Goal: Navigation & Orientation: Find specific page/section

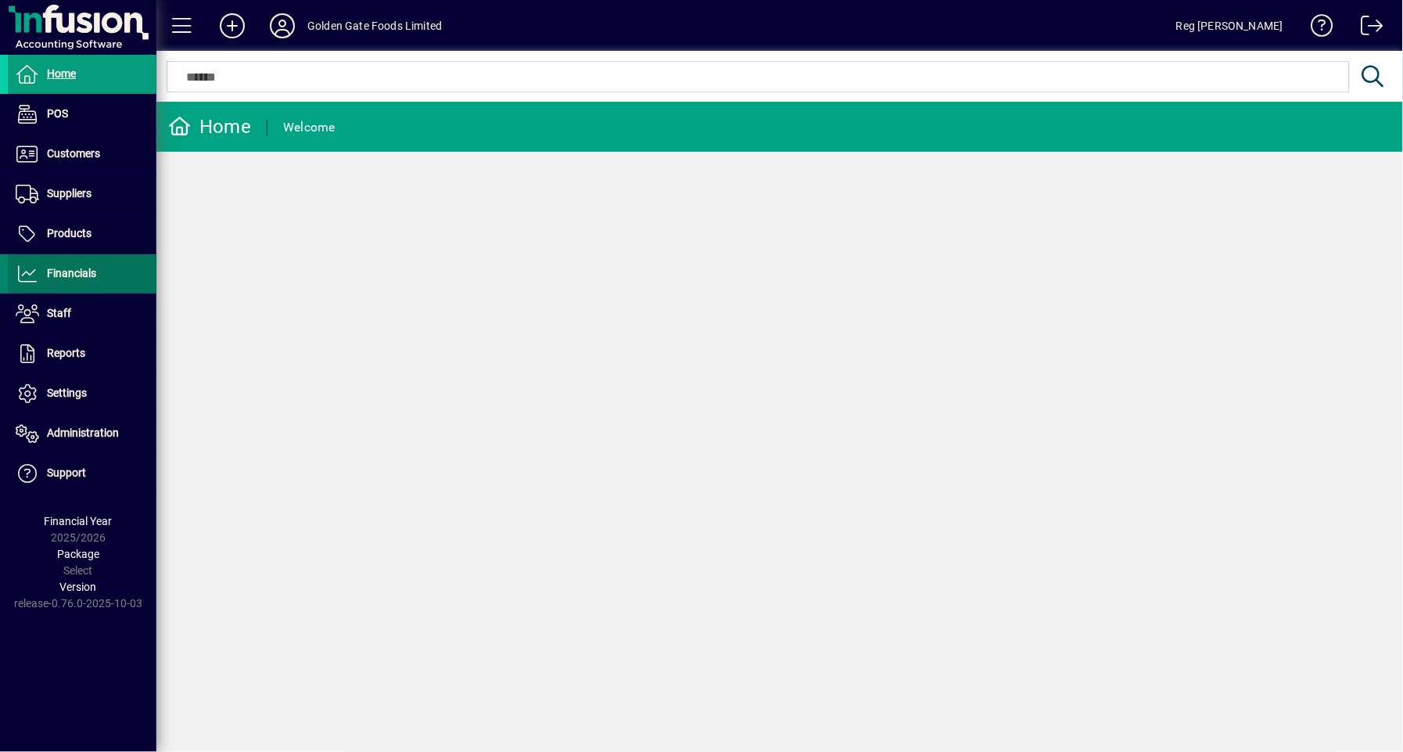
click at [91, 264] on span "Financials" at bounding box center [52, 273] width 88 height 19
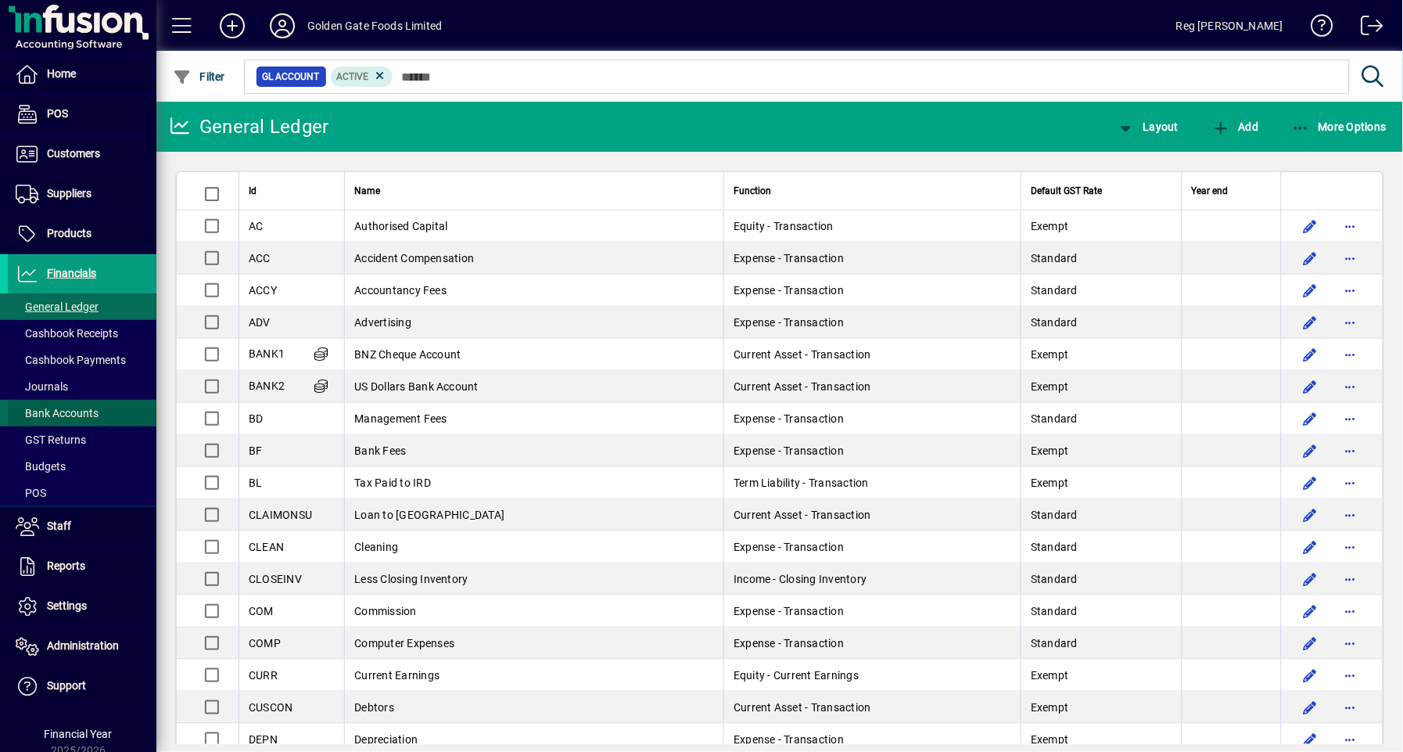
click at [82, 408] on span "Bank Accounts" at bounding box center [57, 413] width 83 height 13
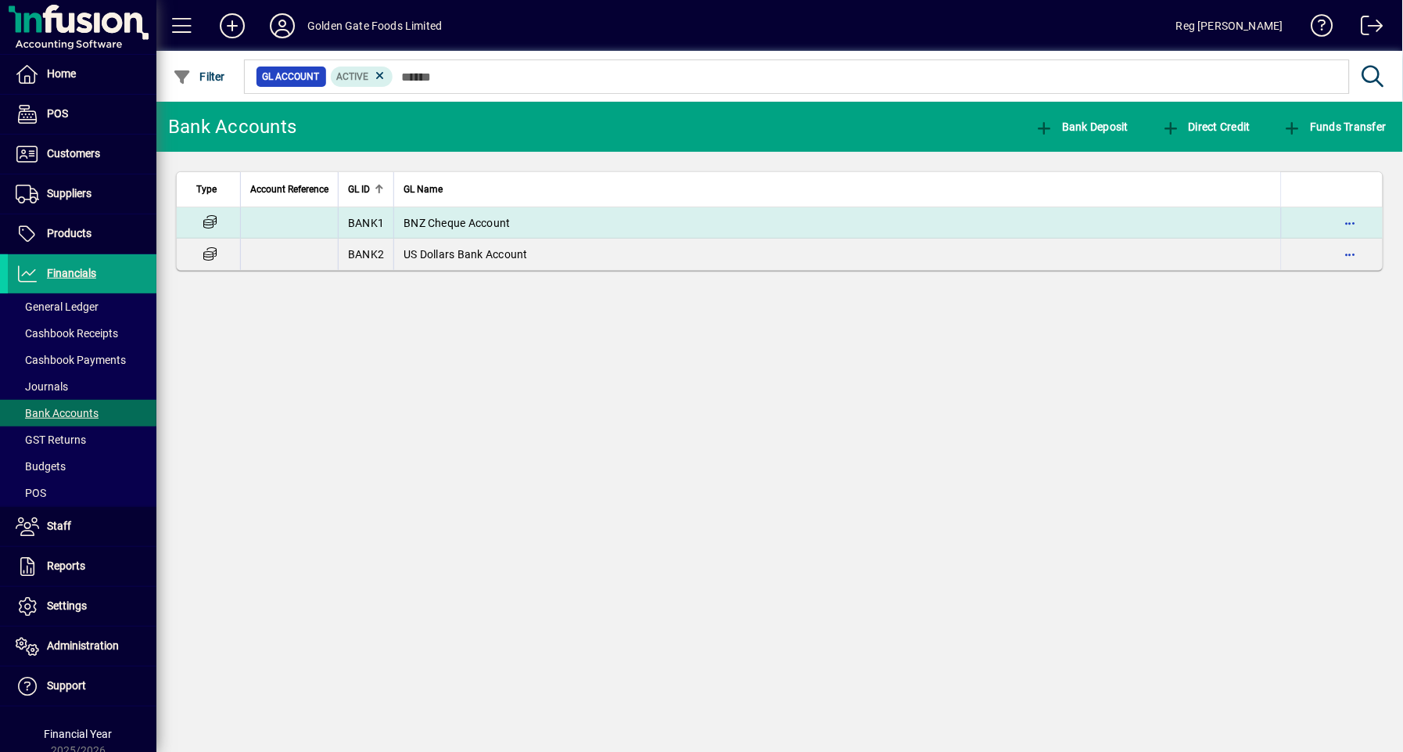
click at [460, 218] on span "BNZ Cheque Account" at bounding box center [457, 223] width 107 height 13
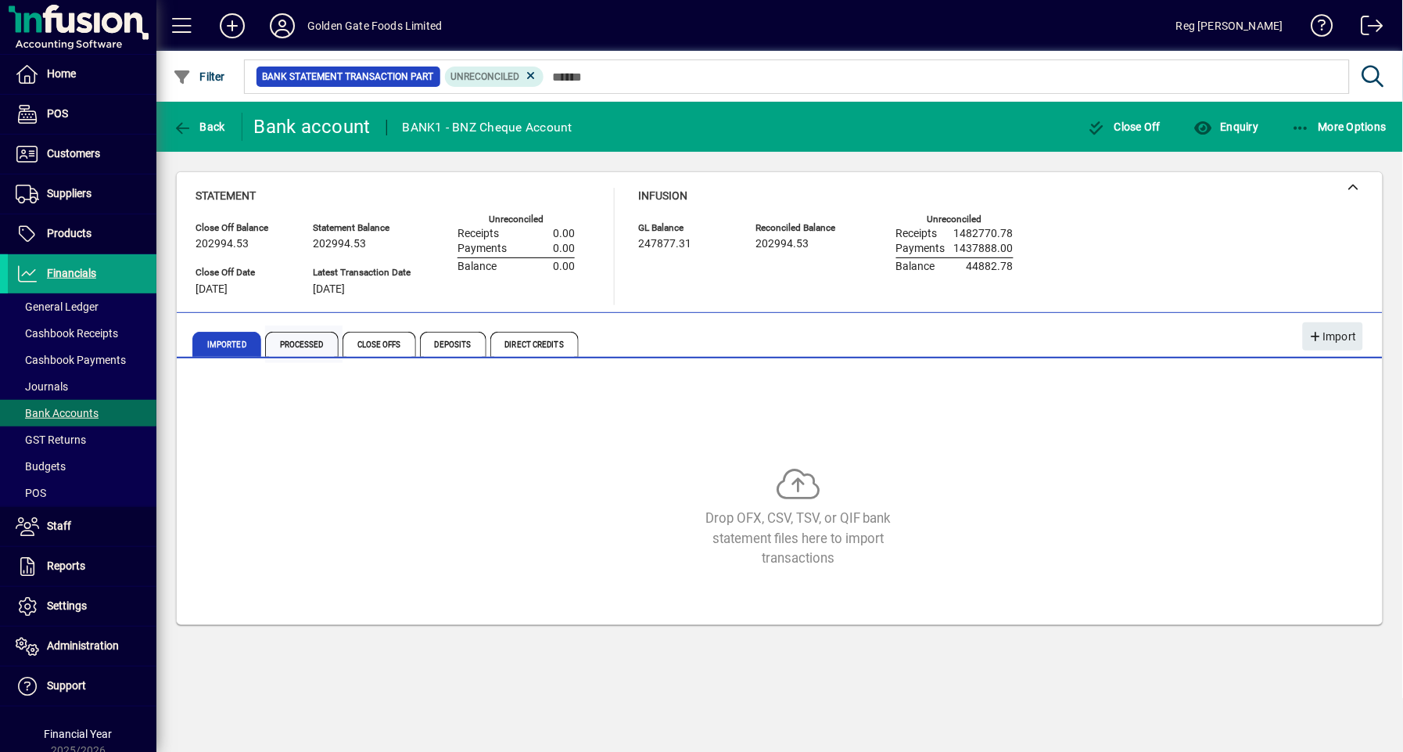
click at [314, 339] on span "Processed" at bounding box center [302, 344] width 74 height 25
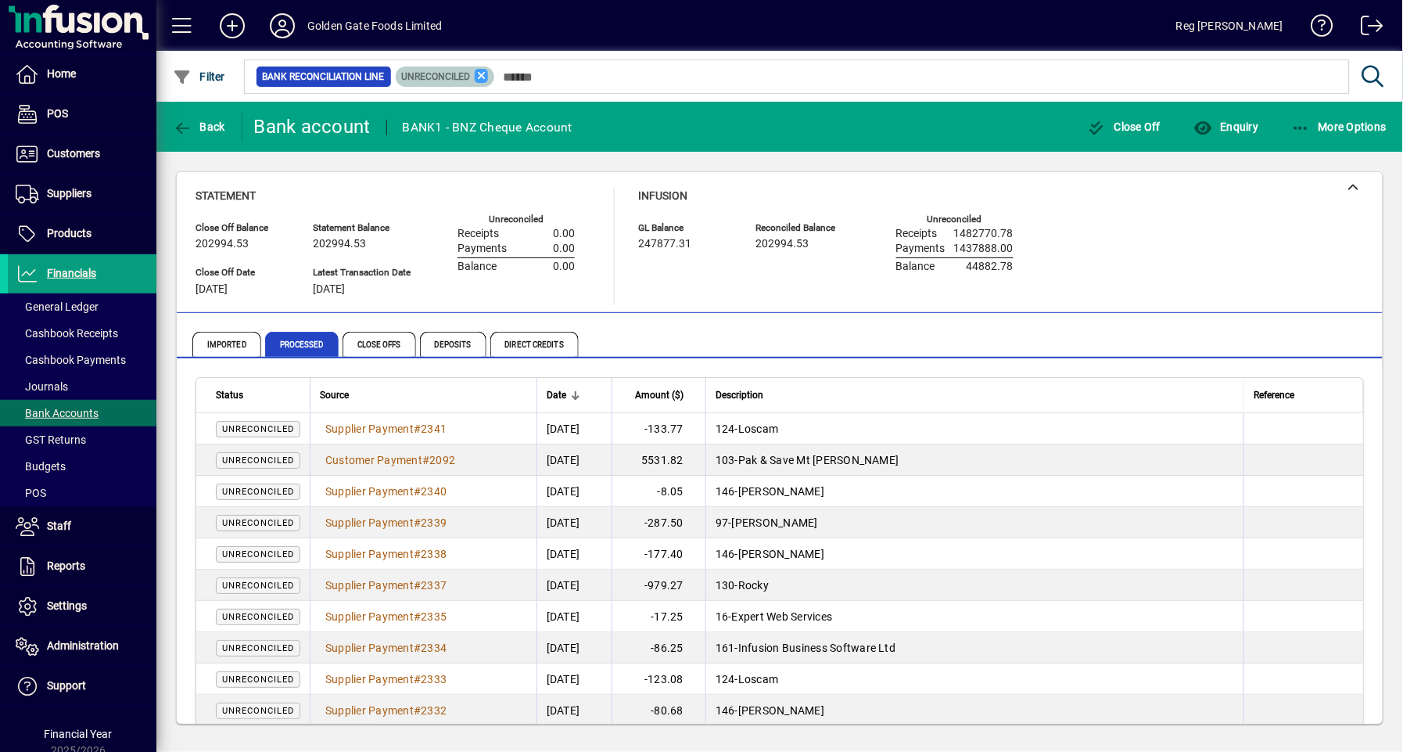
click at [481, 74] on icon at bounding box center [482, 76] width 14 height 14
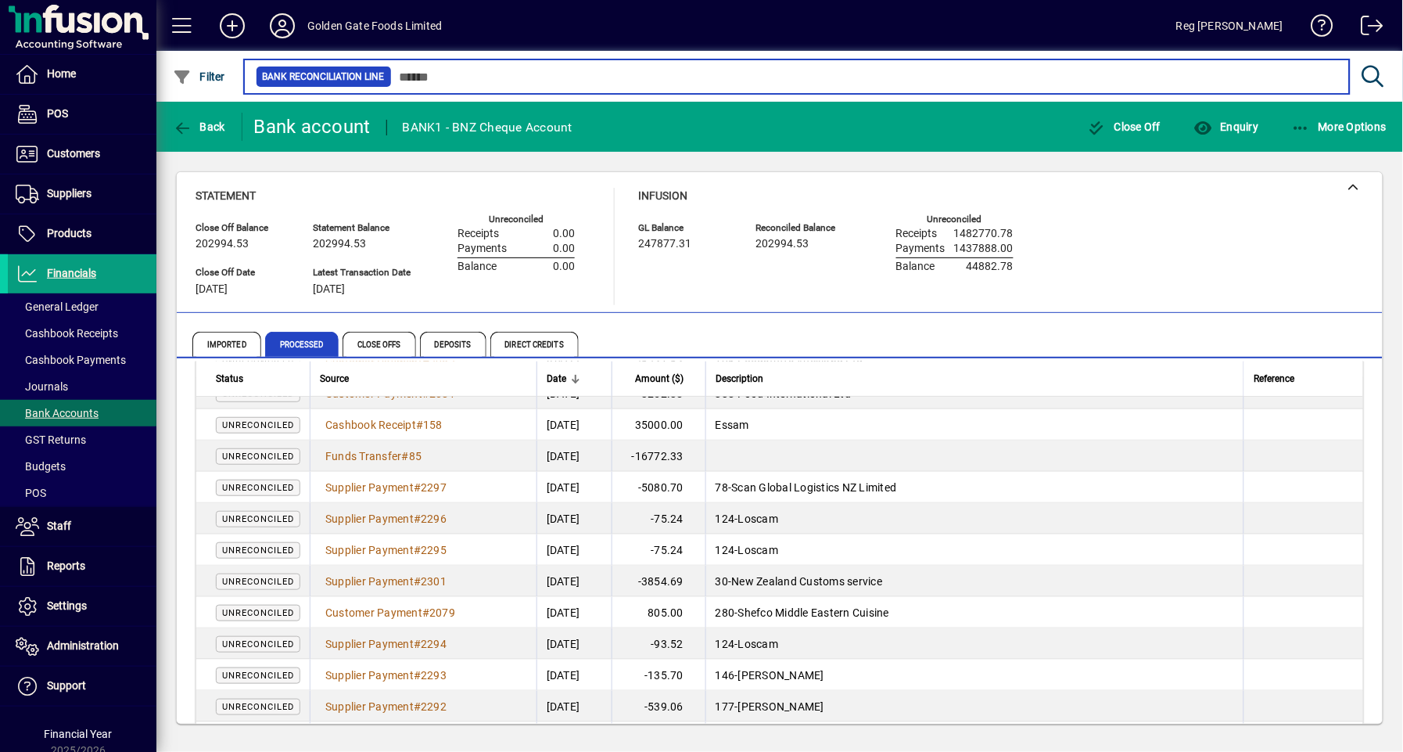
scroll to position [1490, 0]
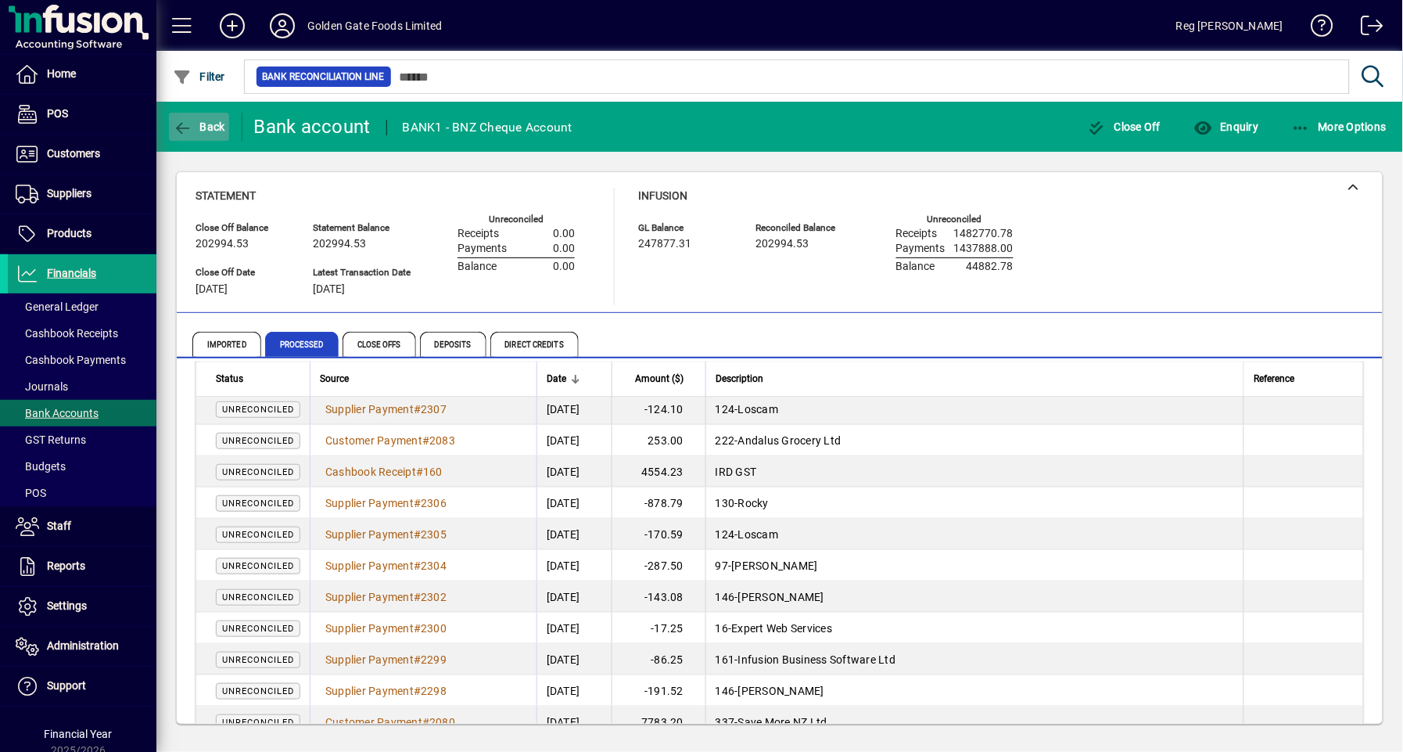
click at [197, 120] on span "Back" at bounding box center [199, 126] width 52 height 13
